Goal: Register for event/course

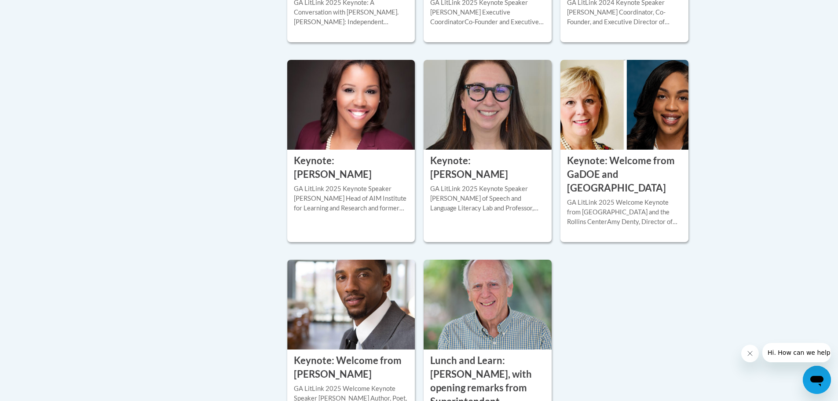
scroll to position [396, 0]
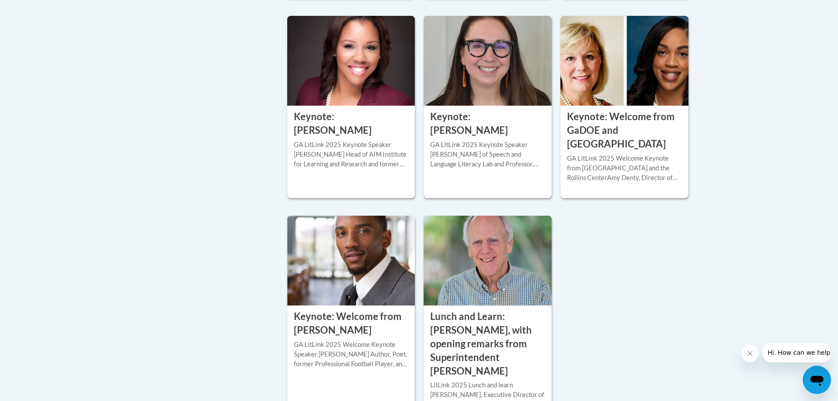
click at [500, 146] on div "GA LitLink 2025 Keynote Speaker [PERSON_NAME] of Speech and Language Literacy L…" at bounding box center [487, 154] width 115 height 29
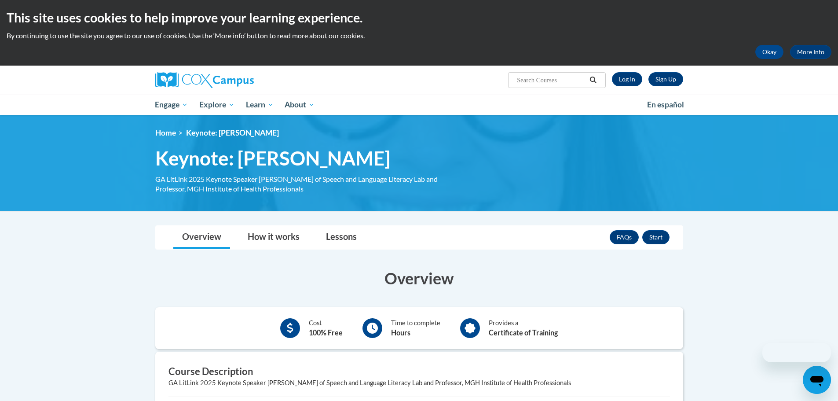
scroll to position [132, 0]
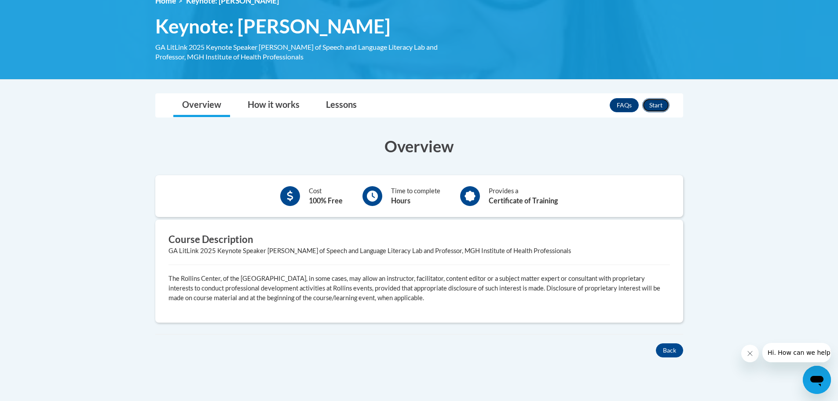
click at [659, 103] on button "Start" at bounding box center [655, 105] width 27 height 14
